Goal: Check status: Check status

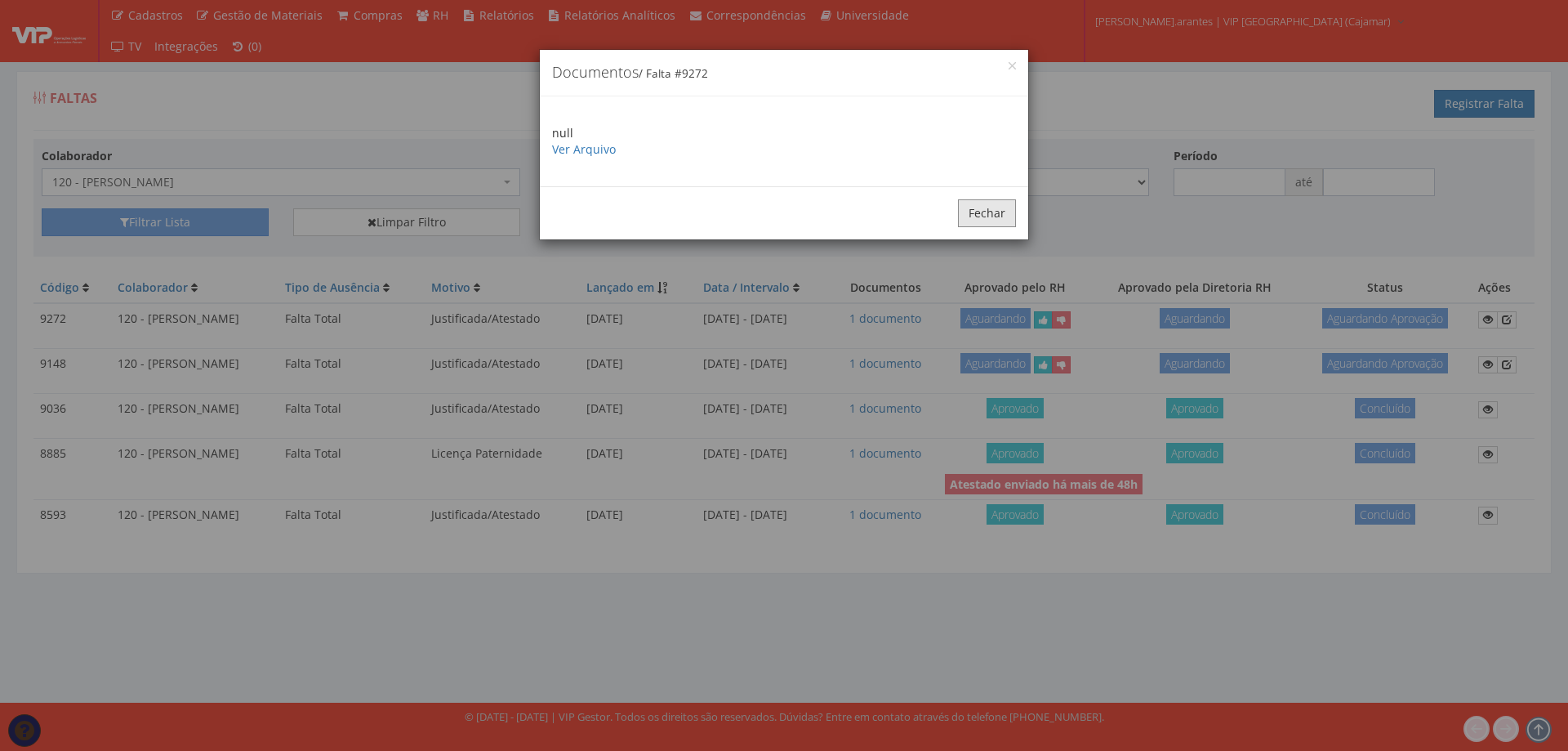
click at [981, 211] on button "Fechar" at bounding box center [987, 213] width 58 height 28
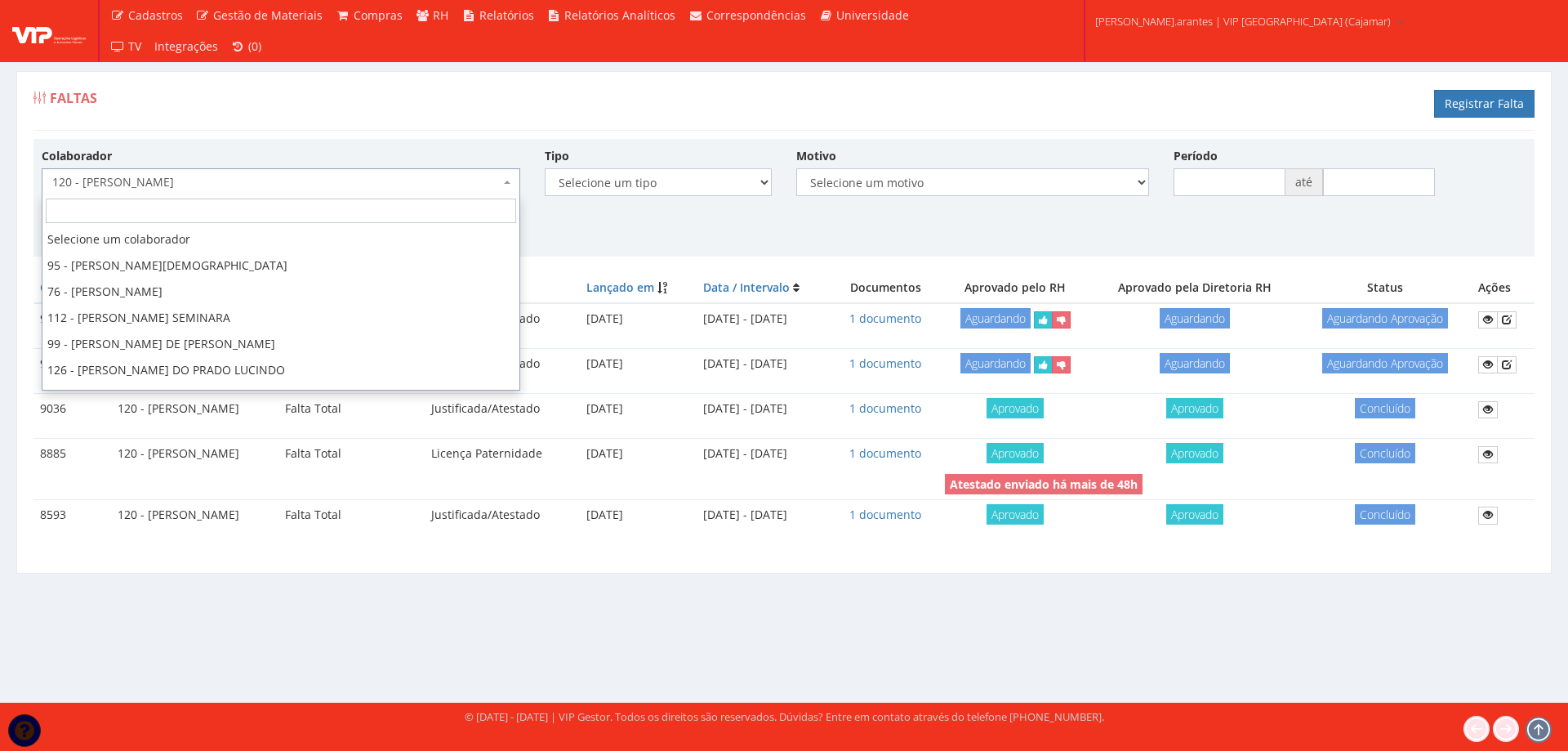
click at [348, 185] on span "120 - [PERSON_NAME]" at bounding box center [276, 182] width 447 height 17
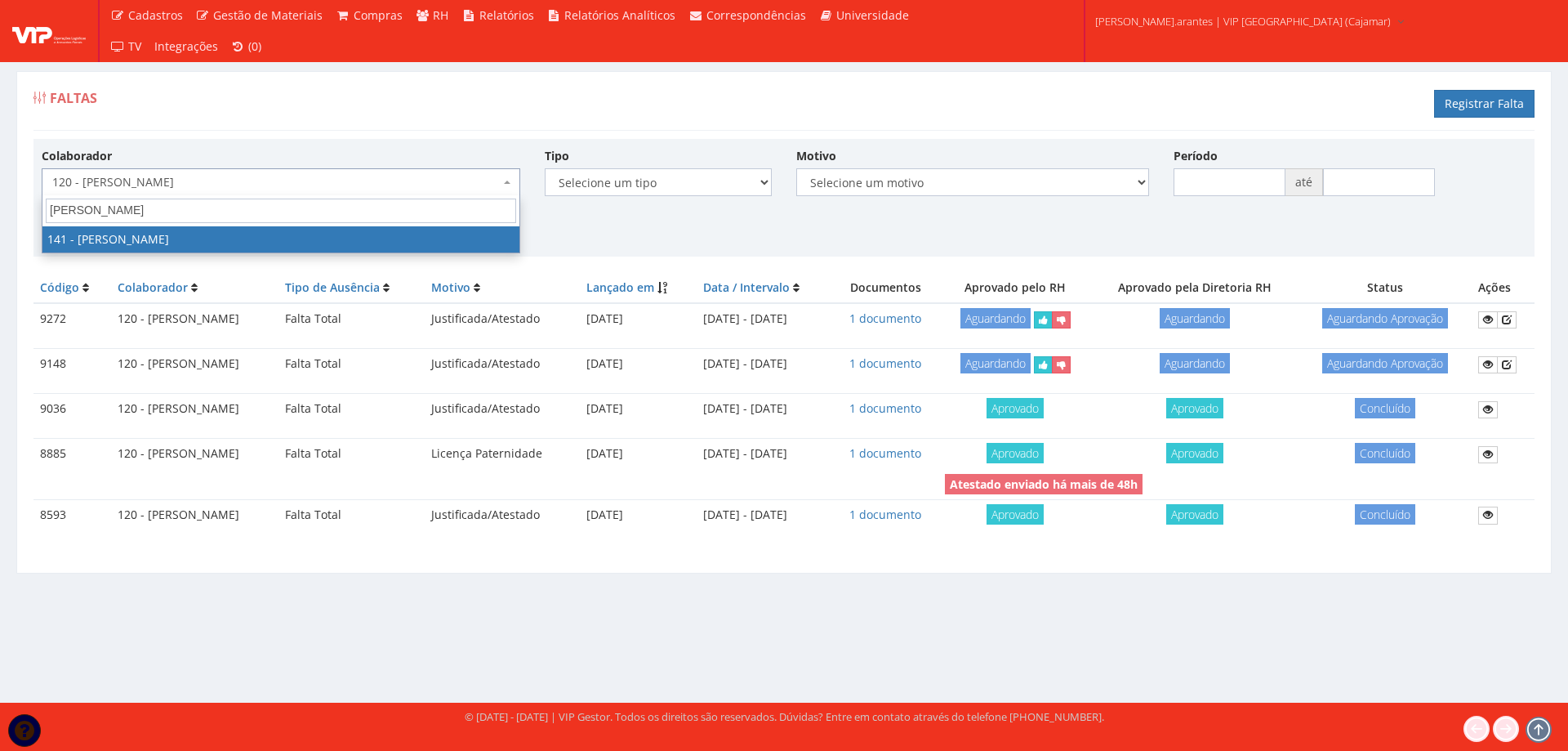
type input "carlos ce"
select select "3907"
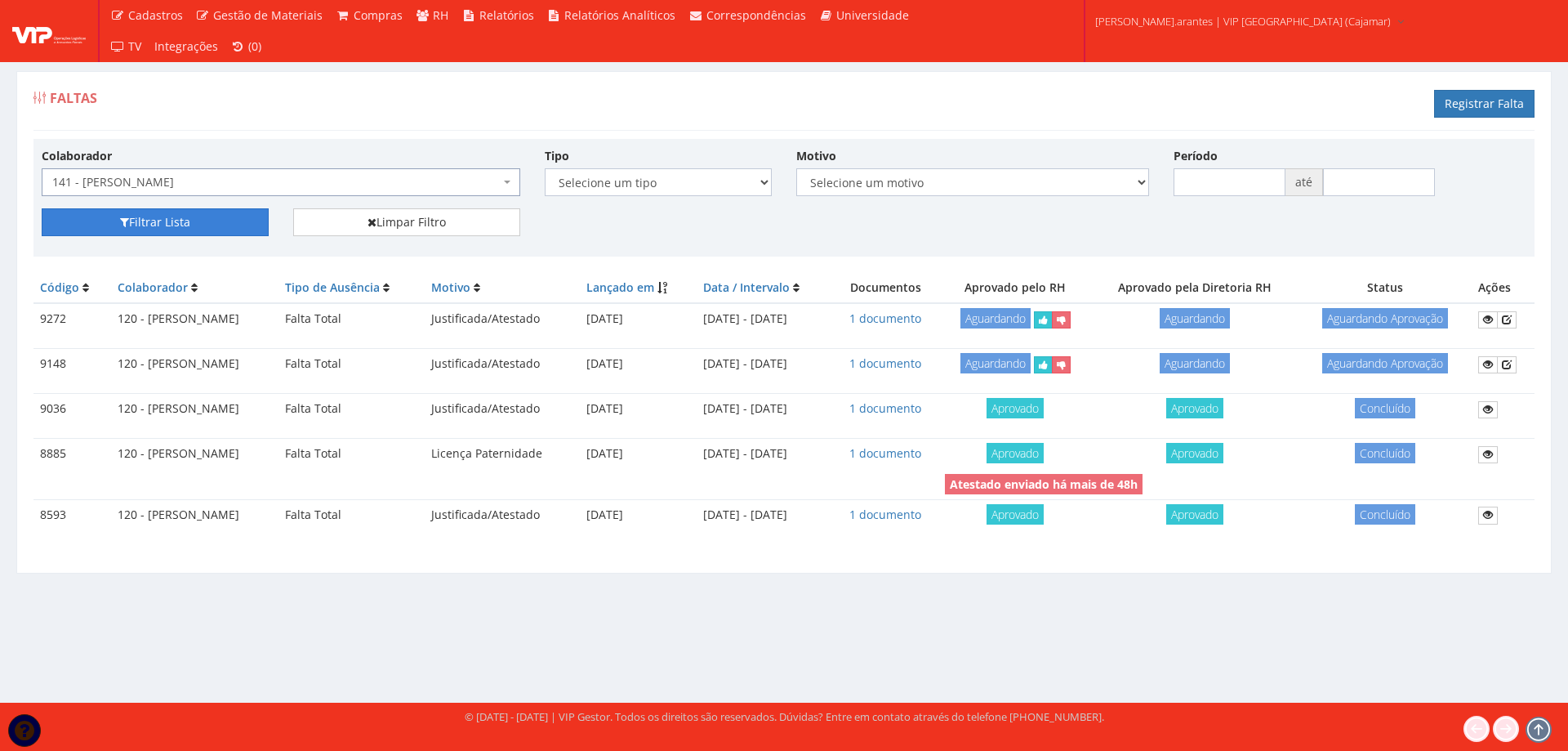
click at [140, 217] on button "Filtrar Lista" at bounding box center [155, 222] width 227 height 28
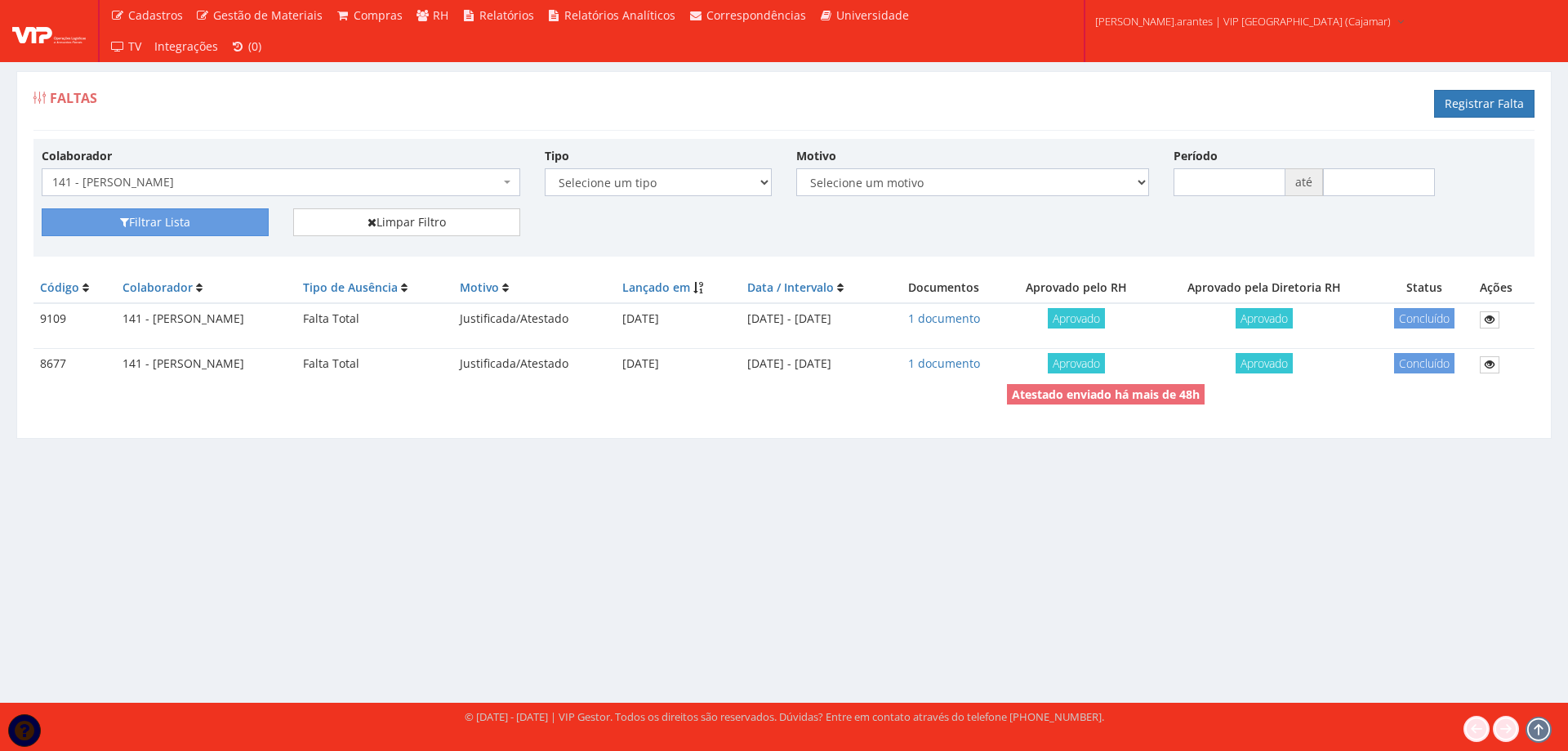
click at [369, 185] on span "141 - [PERSON_NAME]" at bounding box center [276, 182] width 447 height 17
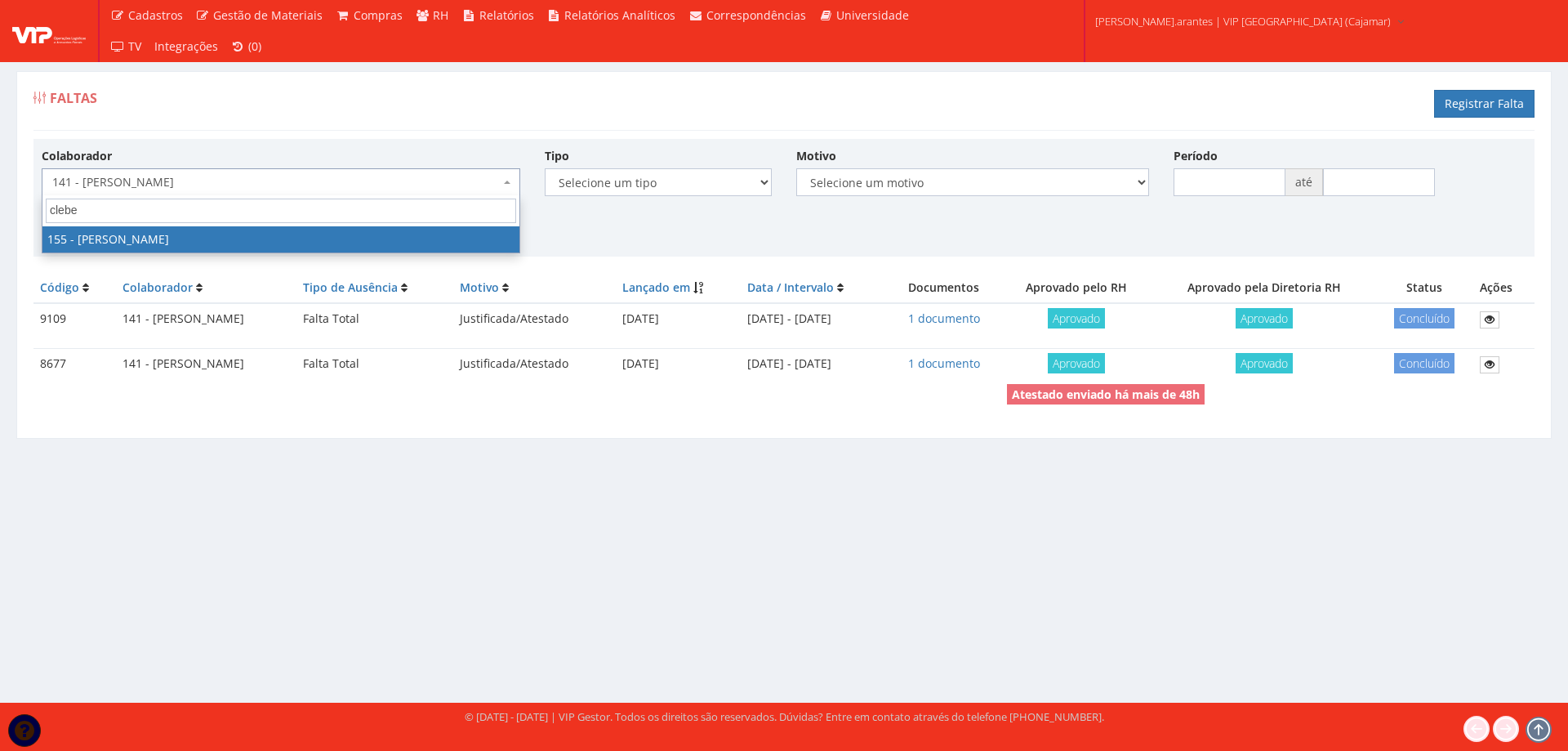
type input "cleber"
select select "3963"
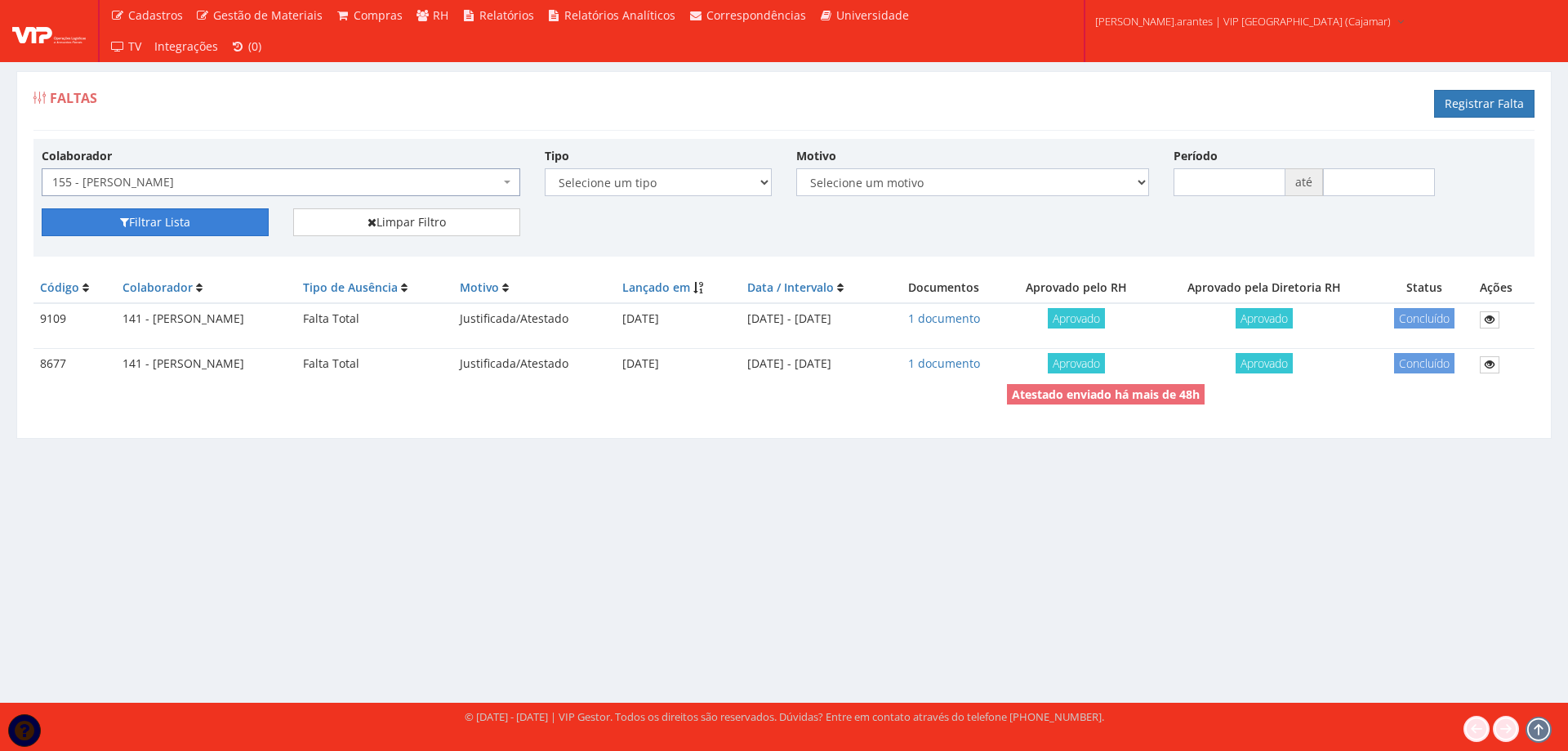
click at [251, 212] on button "Filtrar Lista" at bounding box center [155, 222] width 227 height 28
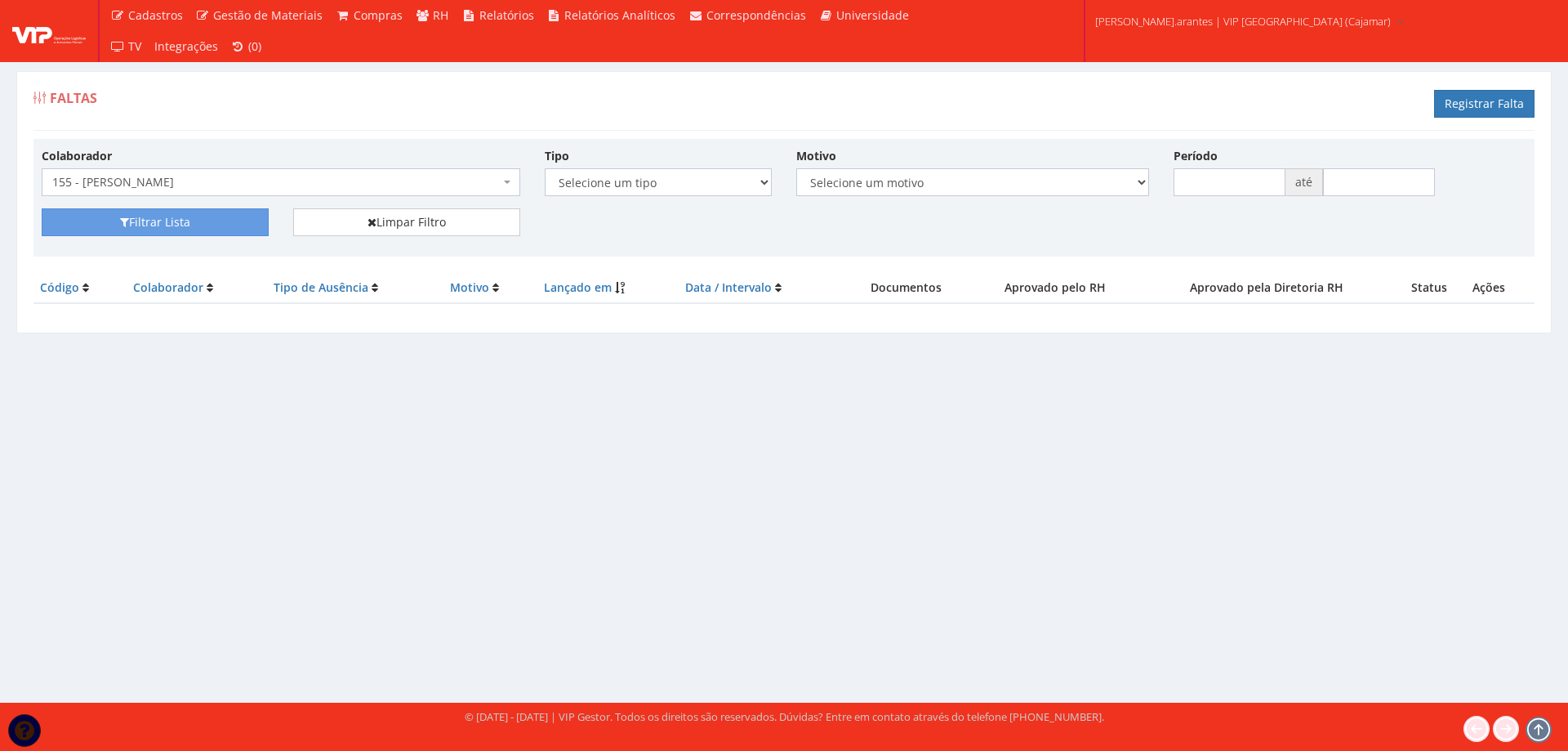
click at [305, 177] on span "155 - [PERSON_NAME]" at bounding box center [276, 182] width 447 height 17
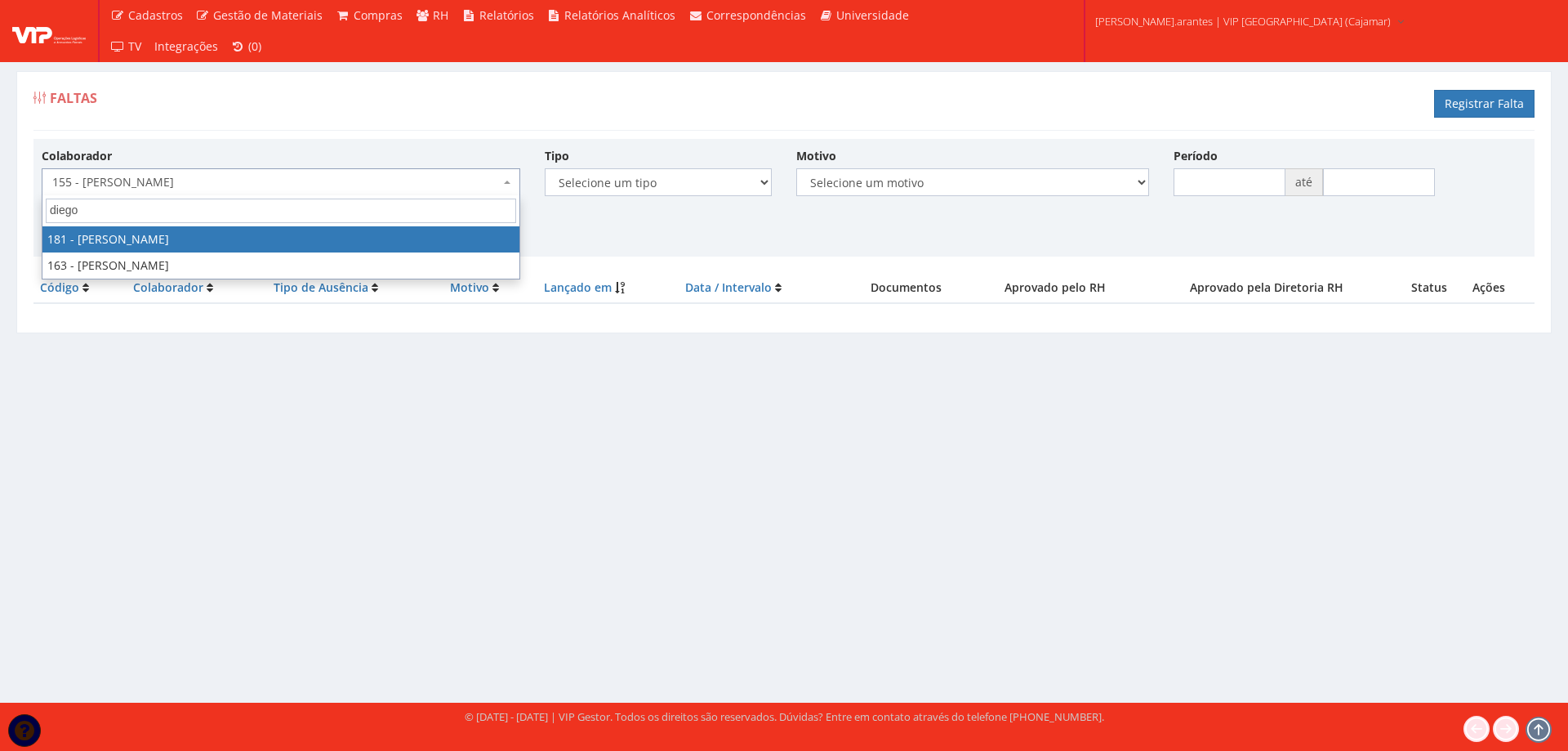
type input "diego v"
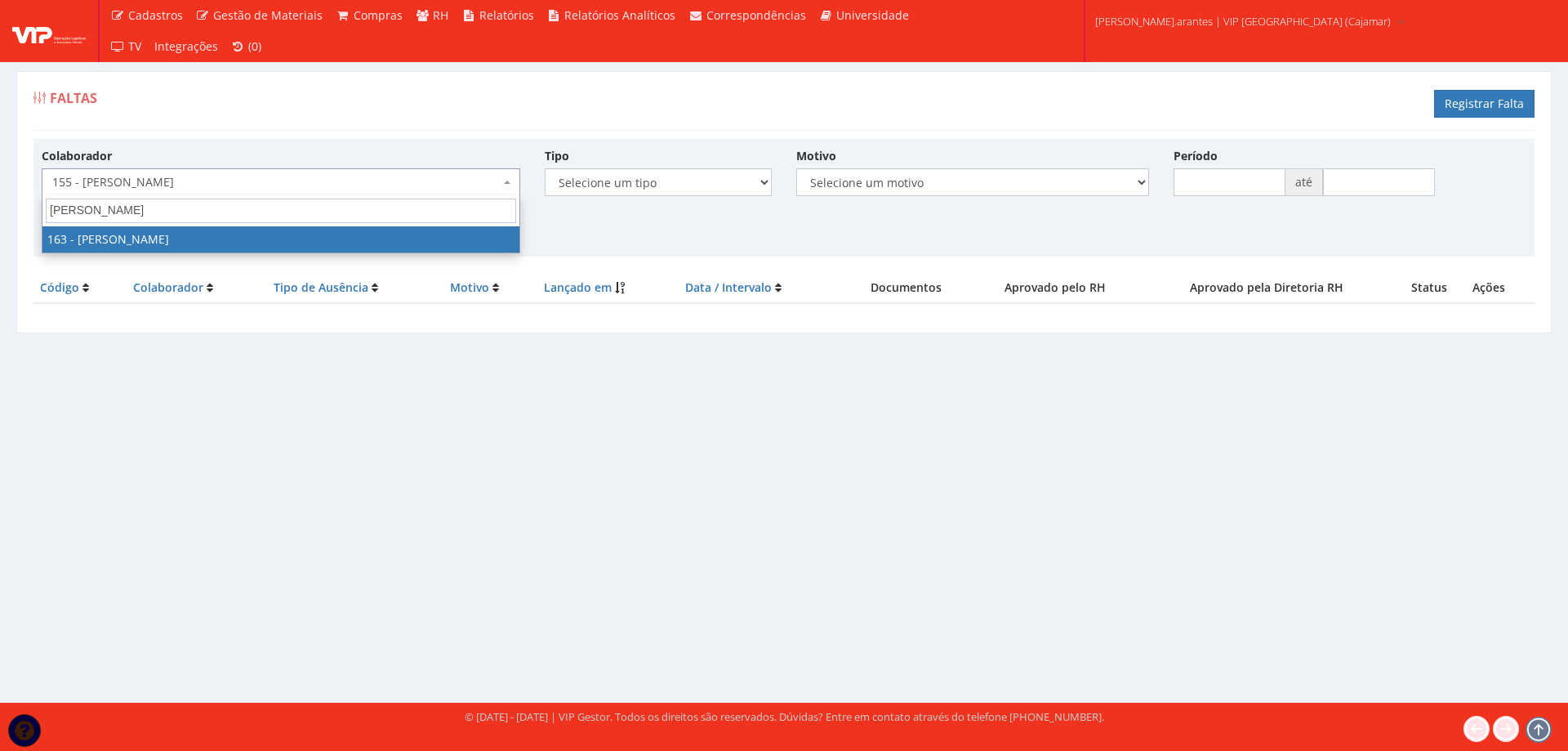
select select "4041"
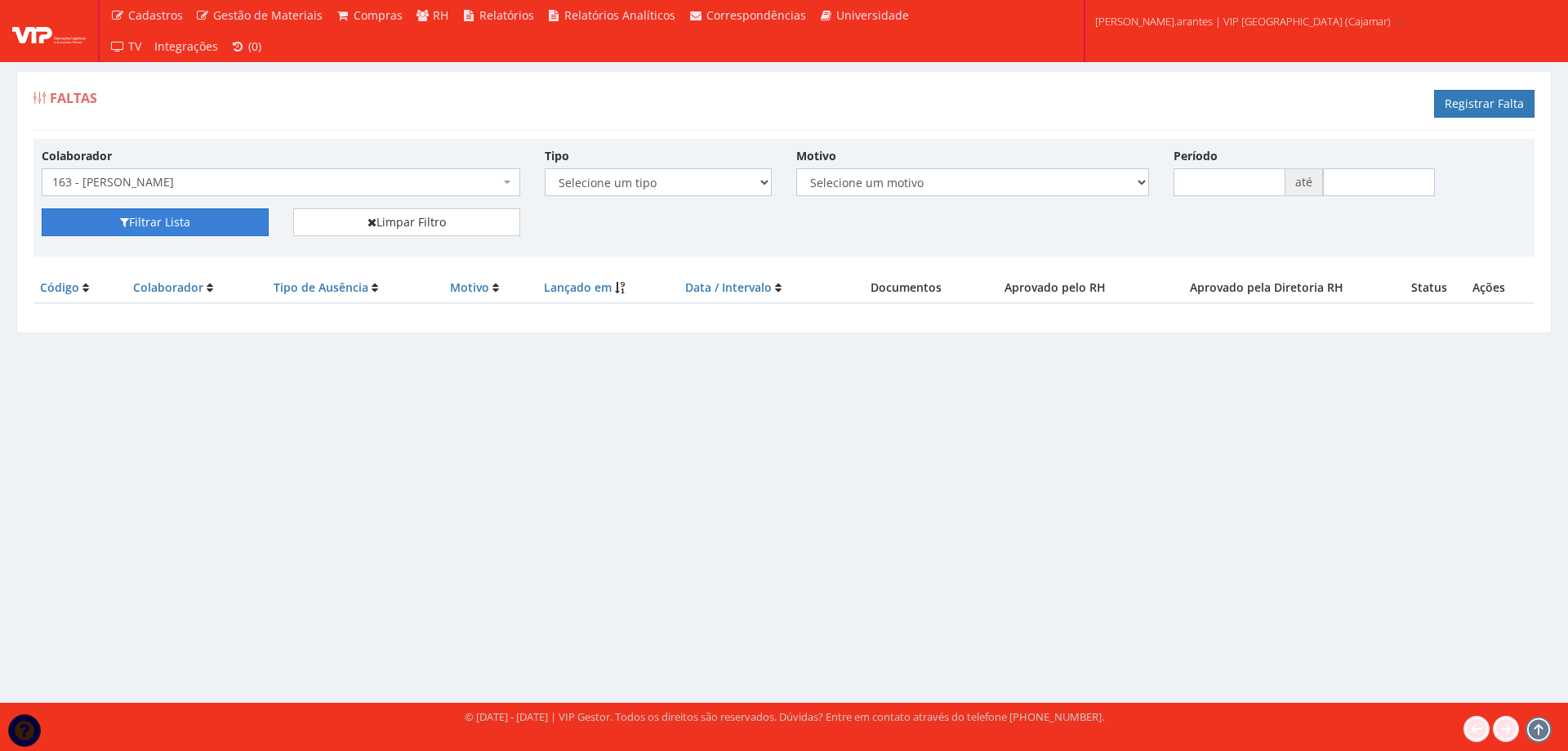
click at [211, 217] on button "Filtrar Lista" at bounding box center [155, 222] width 227 height 28
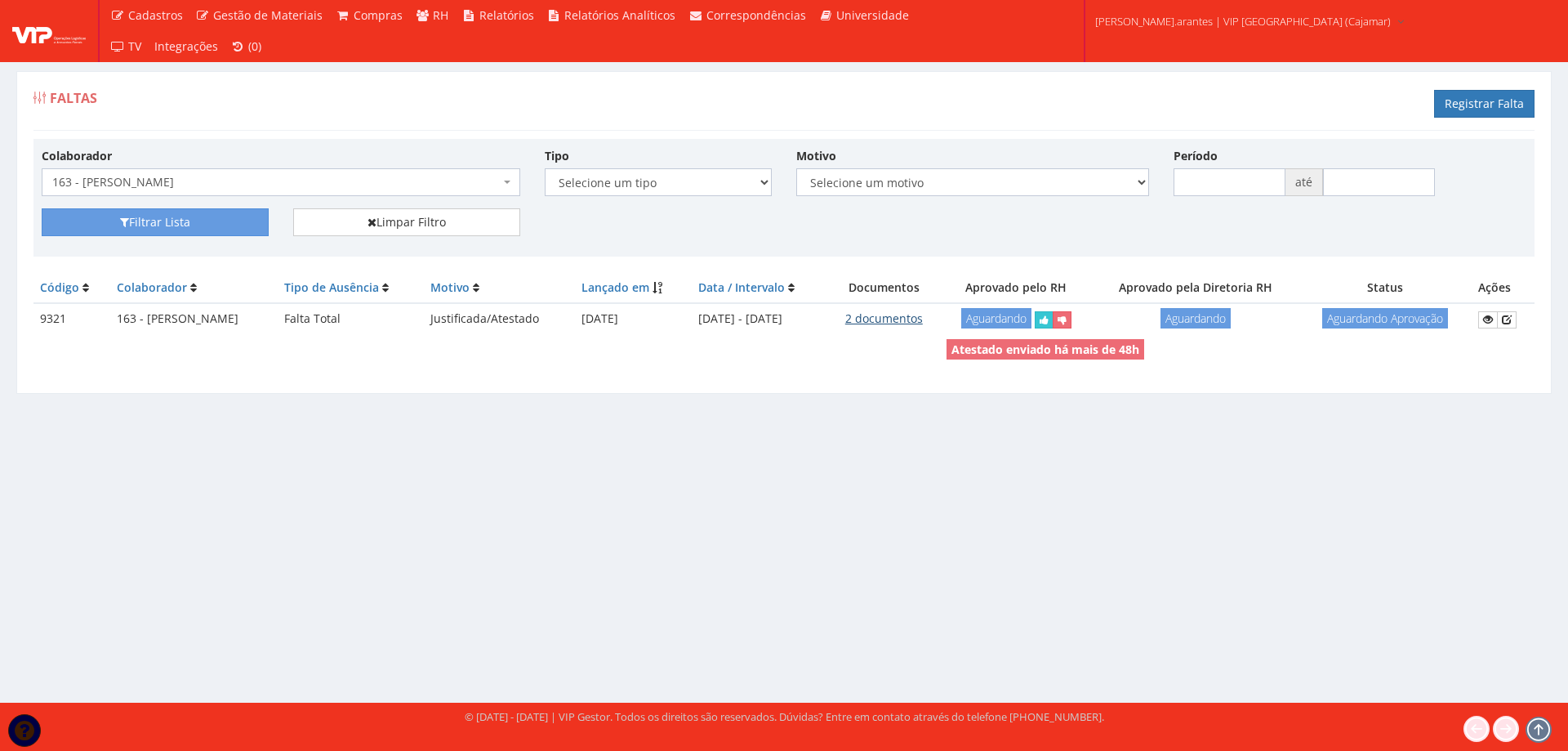
click at [909, 312] on link "2 documentos" at bounding box center [884, 318] width 78 height 16
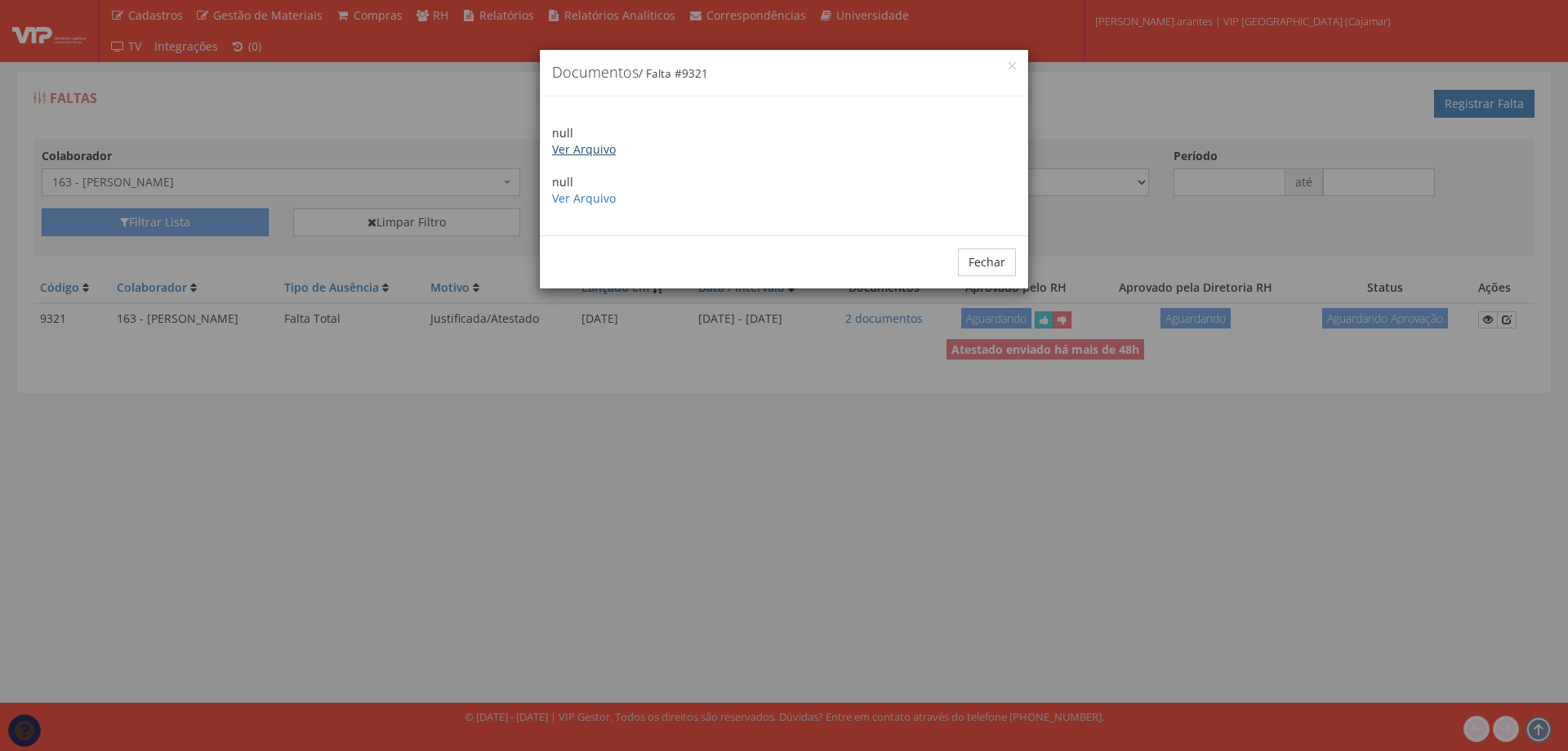
click at [581, 150] on link "Ver Arquivo" at bounding box center [584, 149] width 63 height 16
click at [563, 197] on link "Ver Arquivo" at bounding box center [584, 198] width 63 height 16
drag, startPoint x: 992, startPoint y: 264, endPoint x: 738, endPoint y: 218, distance: 258.1
click at [988, 263] on button "Fechar" at bounding box center [987, 263] width 58 height 28
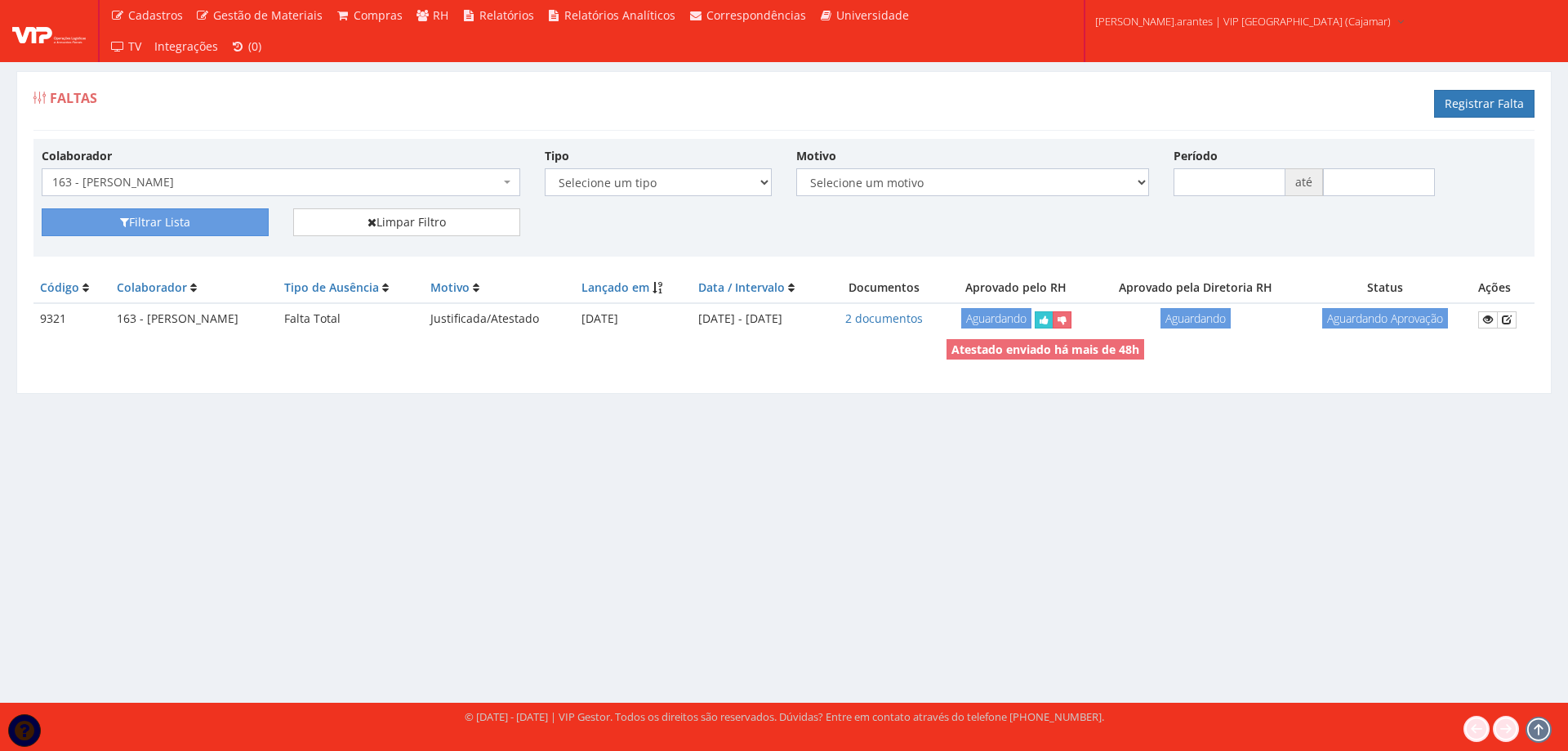
click at [259, 182] on span "163 - [PERSON_NAME]" at bounding box center [276, 182] width 447 height 17
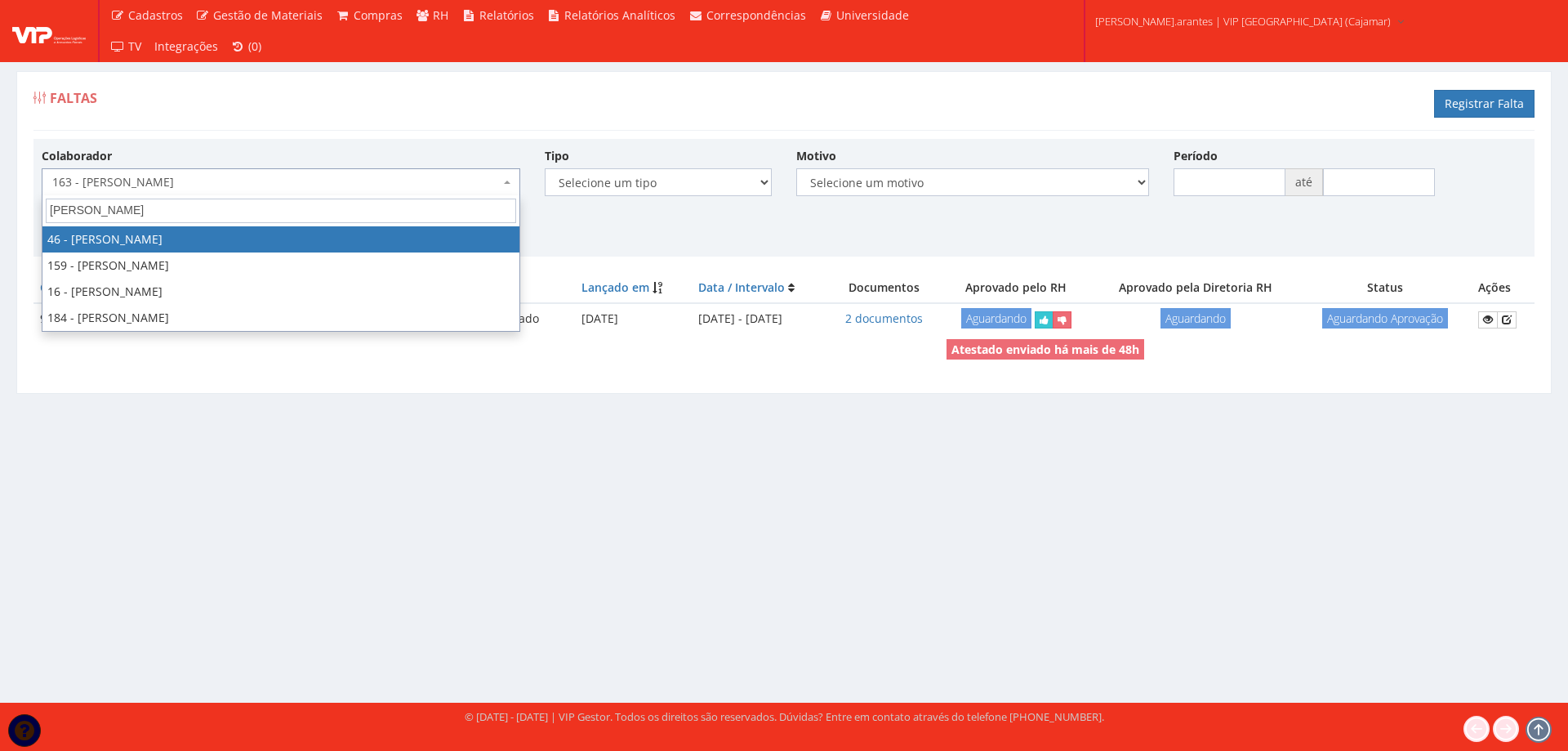
type input "felipe m"
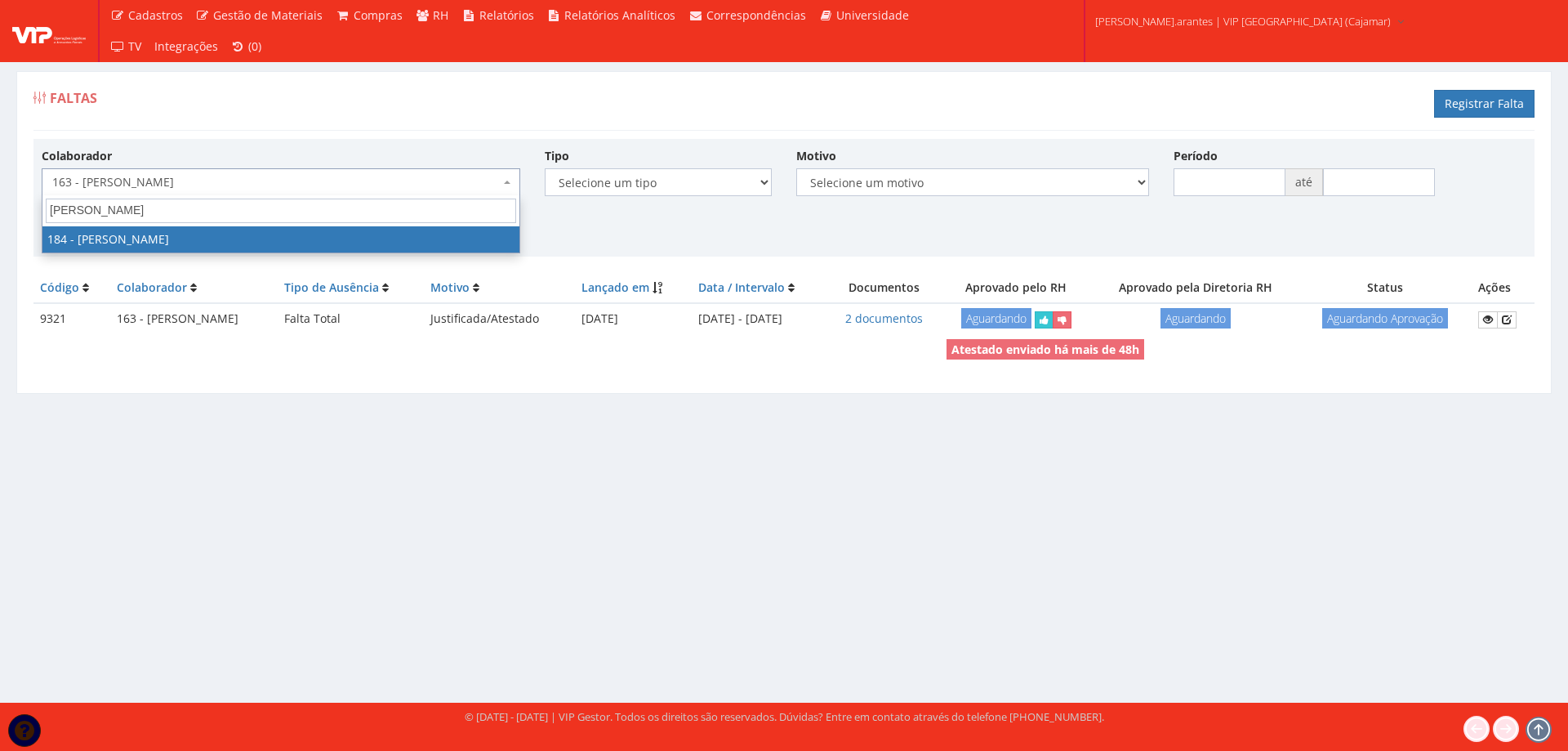
select select "4082"
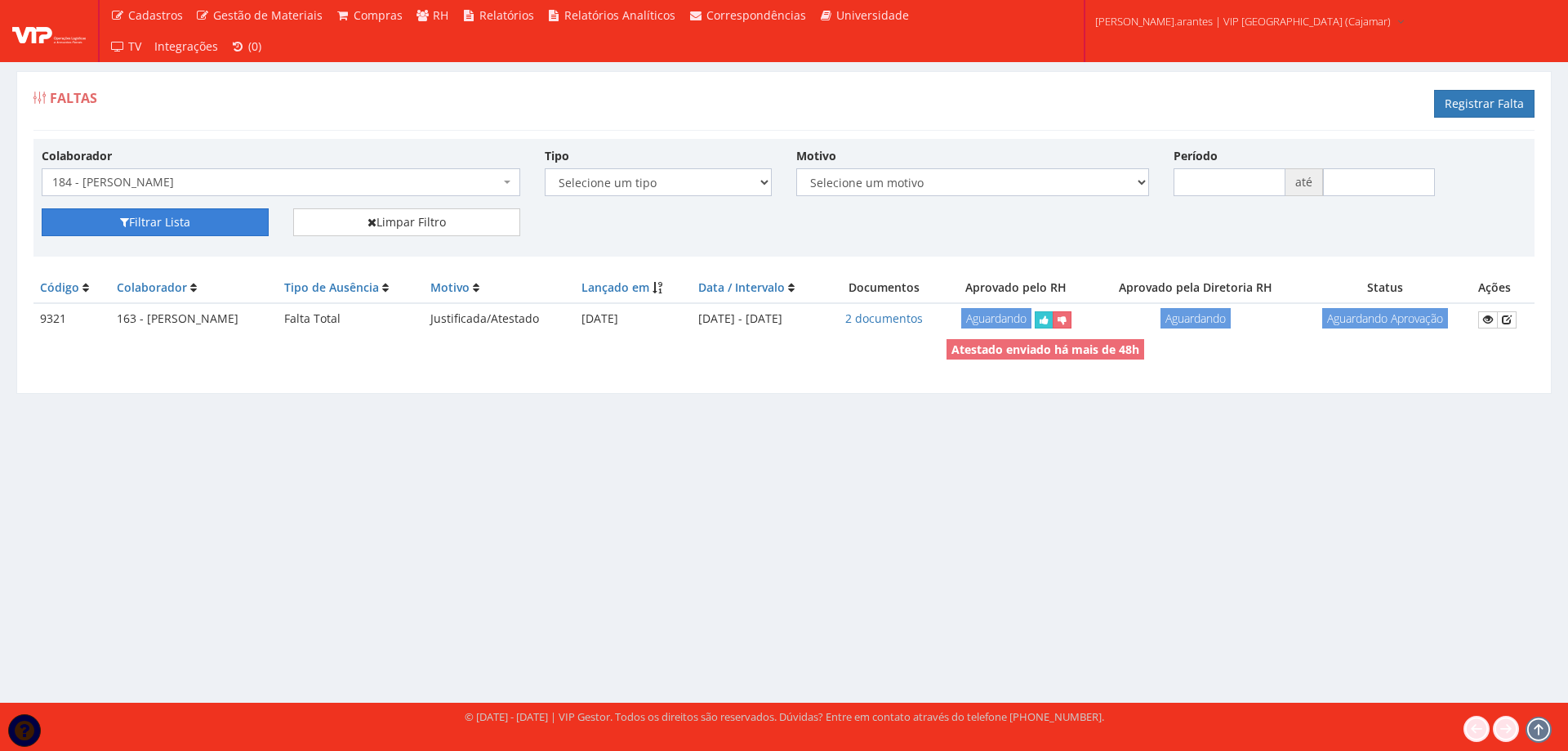
click at [122, 219] on icon "submit" at bounding box center [124, 222] width 9 height 11
